Goal: Check status

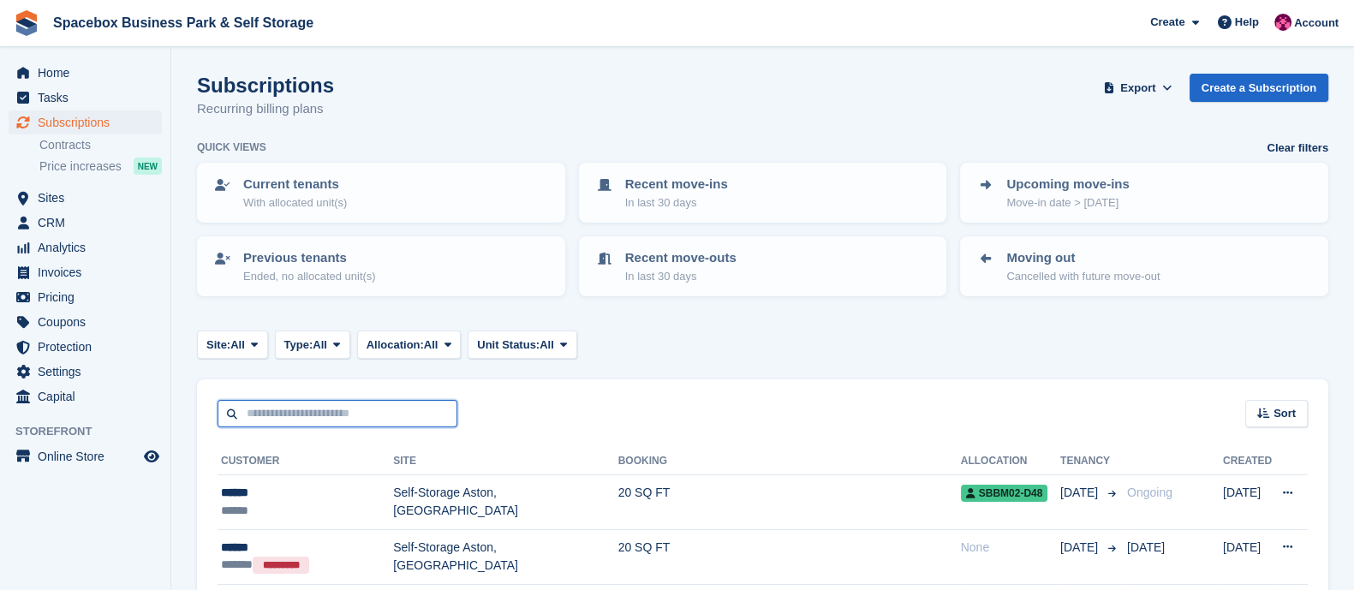
click at [349, 409] on input "text" at bounding box center [338, 414] width 240 height 28
type input "********"
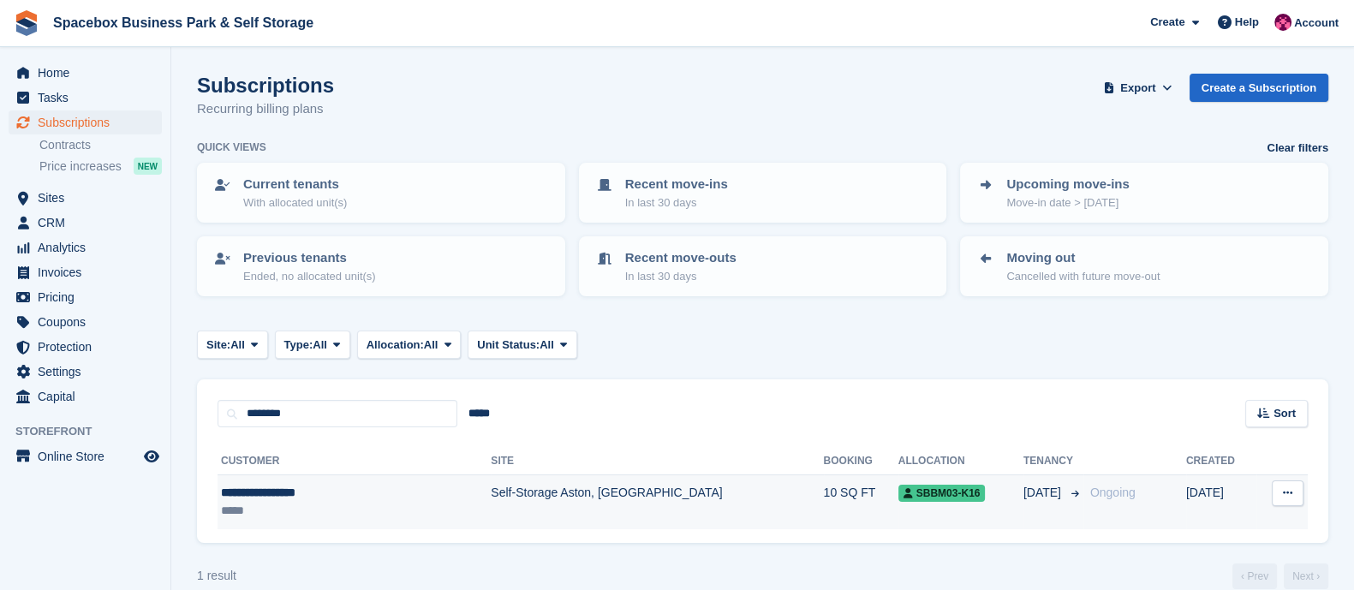
click at [605, 488] on td "Self-Storage Aston, [GEOGRAPHIC_DATA]" at bounding box center [657, 502] width 332 height 54
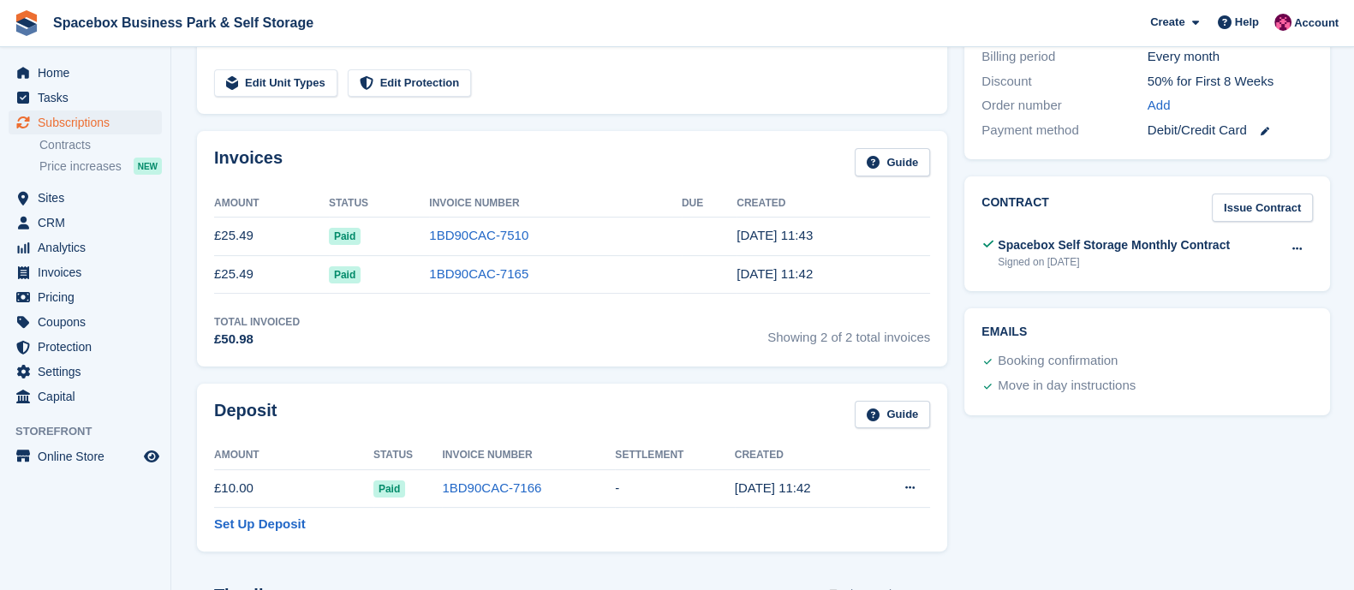
scroll to position [494, 0]
drag, startPoint x: 214, startPoint y: 163, endPoint x: 435, endPoint y: 378, distance: 308.4
click at [412, 379] on div "Deposit Guide Amount Status Invoice Number Settlement Created £10.00 Paid 1BD90…" at bounding box center [572, 469] width 768 height 185
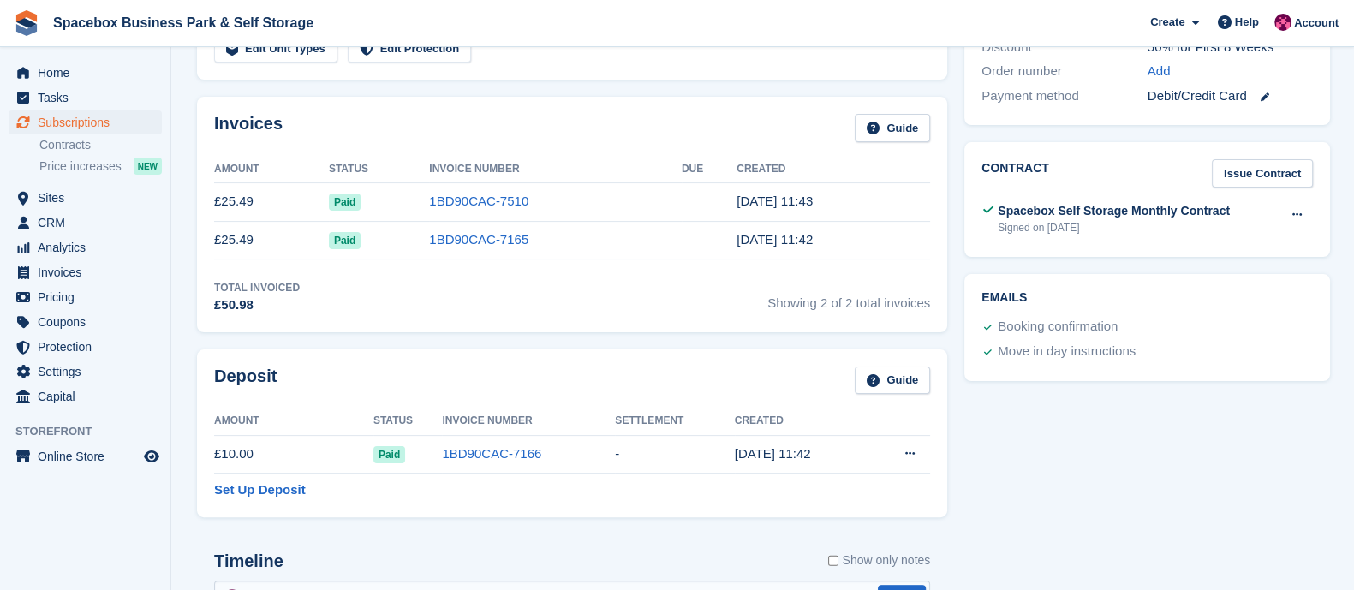
scroll to position [548, 0]
